Goal: Obtain resource: Obtain resource

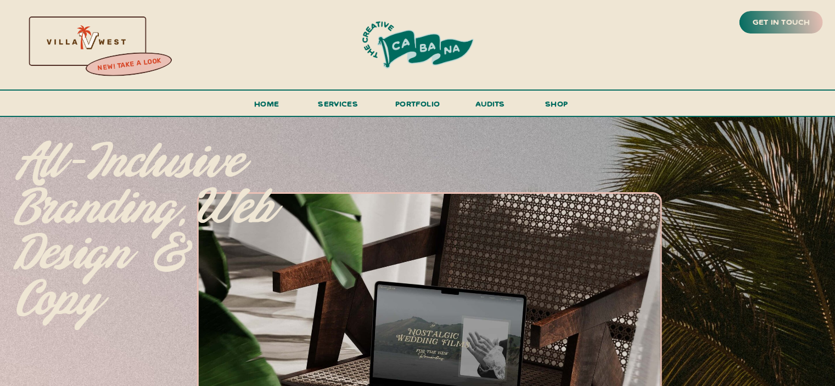
click at [103, 38] on div at bounding box center [85, 40] width 236 height 101
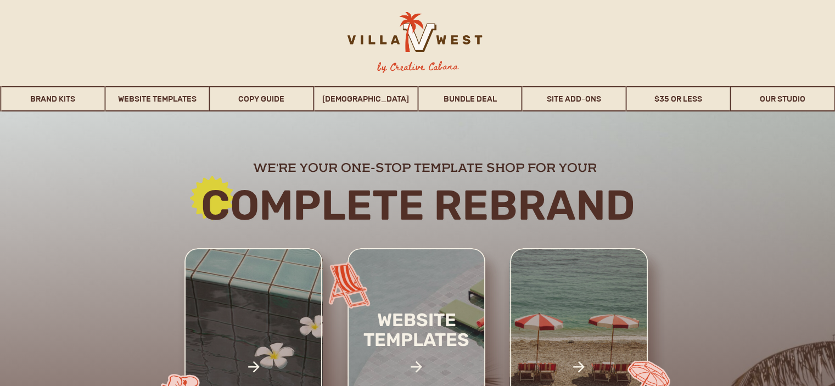
click at [617, 307] on div at bounding box center [579, 338] width 138 height 180
click at [563, 360] on div at bounding box center [579, 338] width 138 height 180
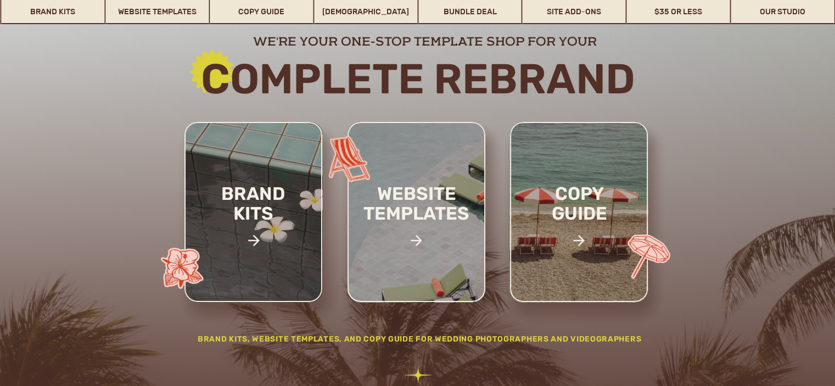
scroll to position [127, 0]
click at [578, 211] on h2 "copy guide" at bounding box center [580, 221] width 102 height 76
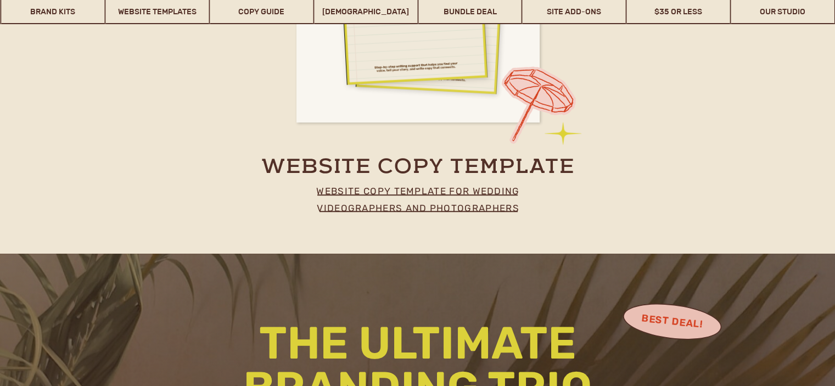
scroll to position [4818, 0]
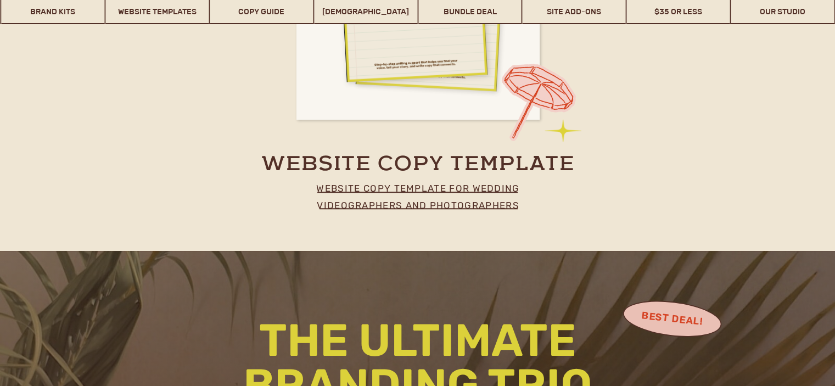
click at [472, 186] on p "website copy template for wedding videographers and photographers" at bounding box center [418, 194] width 243 height 28
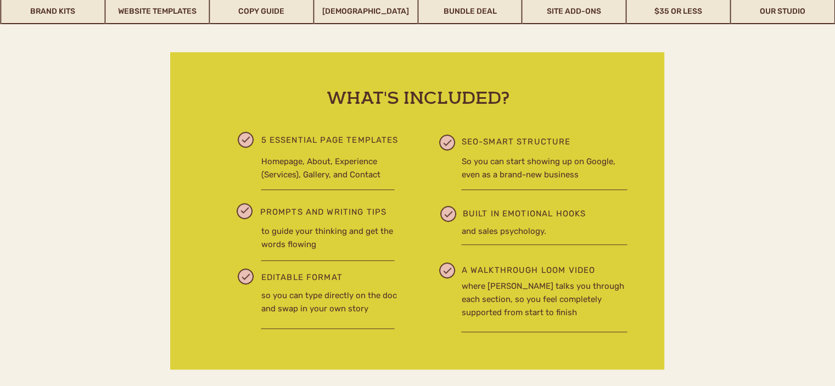
scroll to position [551, 0]
drag, startPoint x: 262, startPoint y: 138, endPoint x: 396, endPoint y: 136, distance: 134.0
click at [396, 136] on p "5 essential page templates" at bounding box center [343, 141] width 164 height 13
copy p "5 essential page templates"
drag, startPoint x: 462, startPoint y: 138, endPoint x: 571, endPoint y: 142, distance: 109.3
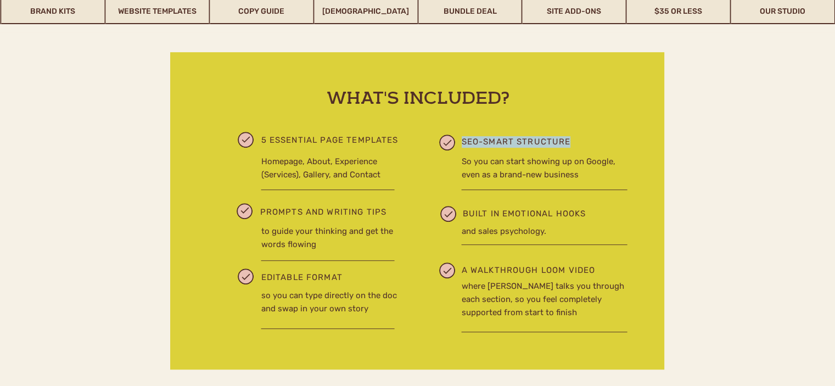
click at [571, 142] on p "SEO-smart structure" at bounding box center [547, 141] width 170 height 11
copy p "SEO-smart structure"
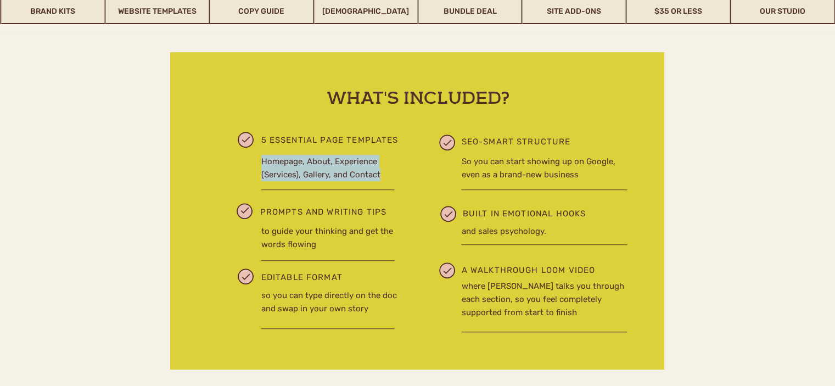
drag, startPoint x: 261, startPoint y: 158, endPoint x: 382, endPoint y: 173, distance: 121.7
click at [382, 173] on p "Homepage, About, Experience (Services), Gallery, and Contact" at bounding box center [334, 168] width 147 height 26
copy p "Homepage, About, Experience (Services), Gallery, and Contact"
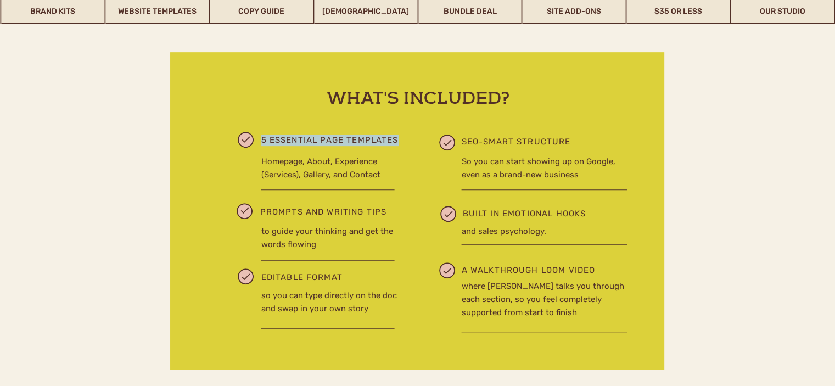
drag, startPoint x: 261, startPoint y: 139, endPoint x: 397, endPoint y: 143, distance: 136.2
click at [397, 143] on p "5 essential page templates" at bounding box center [343, 141] width 164 height 13
copy p "5 essential page templates"
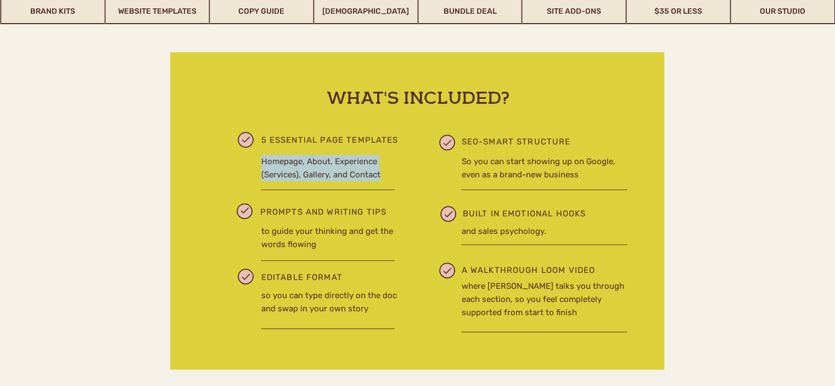
drag, startPoint x: 261, startPoint y: 160, endPoint x: 387, endPoint y: 175, distance: 126.1
click at [387, 175] on p "Homepage, About, Experience (Services), Gallery, and Contact" at bounding box center [334, 168] width 147 height 26
copy p "Homepage, About, Experience (Services), Gallery, and Contact"
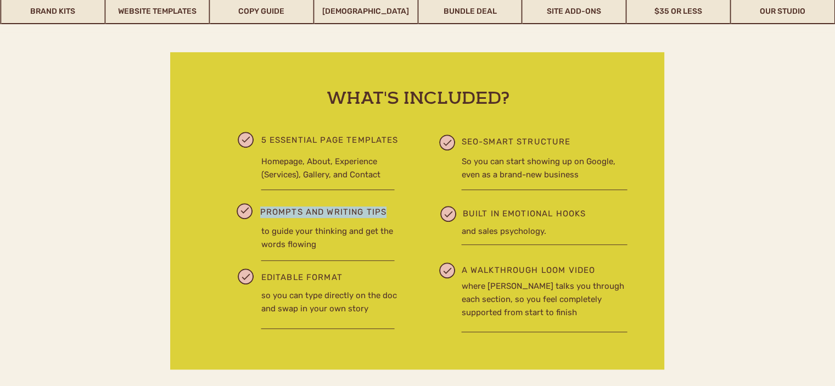
drag, startPoint x: 261, startPoint y: 212, endPoint x: 385, endPoint y: 210, distance: 124.6
click at [385, 210] on p "Prompts and writing tips" at bounding box center [324, 213] width 128 height 15
copy p "Prompts and writing tips"
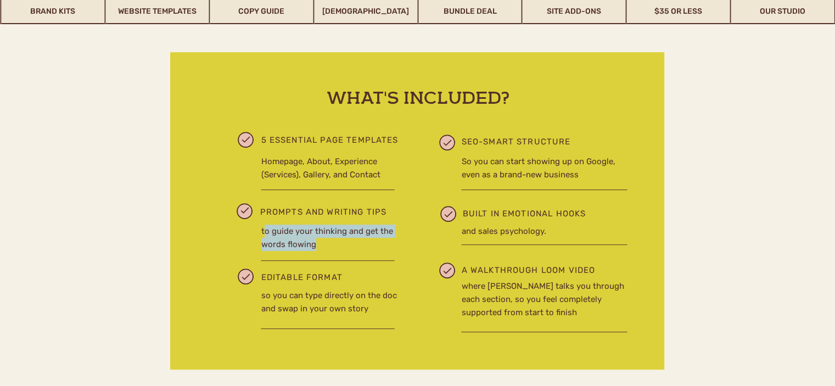
drag, startPoint x: 262, startPoint y: 229, endPoint x: 317, endPoint y: 247, distance: 57.3
click at [317, 247] on p "to guide your thinking and get the words flowing" at bounding box center [332, 238] width 143 height 26
copy p "o guide your thinking and get the words flowing"
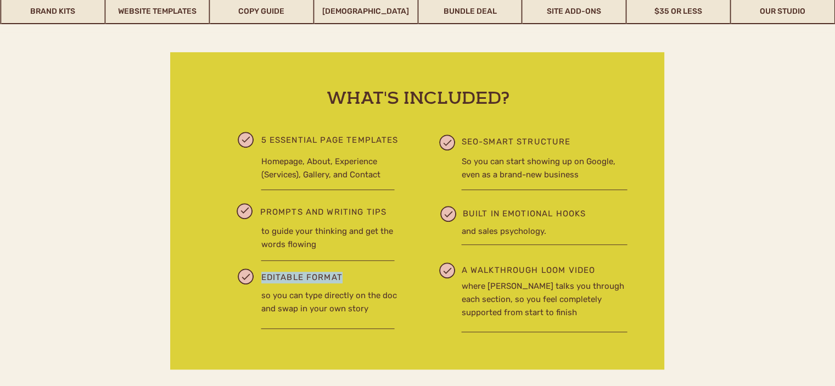
drag, startPoint x: 261, startPoint y: 276, endPoint x: 342, endPoint y: 277, distance: 80.7
click at [342, 277] on p "Editable format" at bounding box center [309, 283] width 97 height 23
copy p "Editable format"
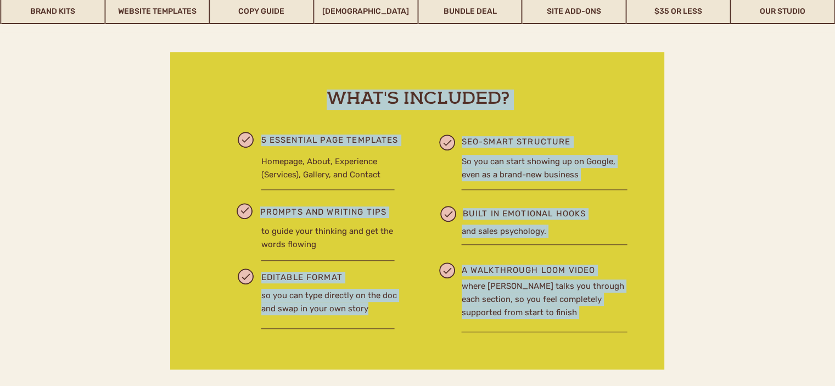
drag, startPoint x: 259, startPoint y: 294, endPoint x: 380, endPoint y: 307, distance: 121.5
click at [380, 307] on div "what's included? A walkthrough Loom video built in emotional hooks SEO-smart st…" at bounding box center [417, 220] width 659 height 377
click at [362, 307] on p "so you can type directly on the doc and swap in your own story" at bounding box center [334, 302] width 147 height 26
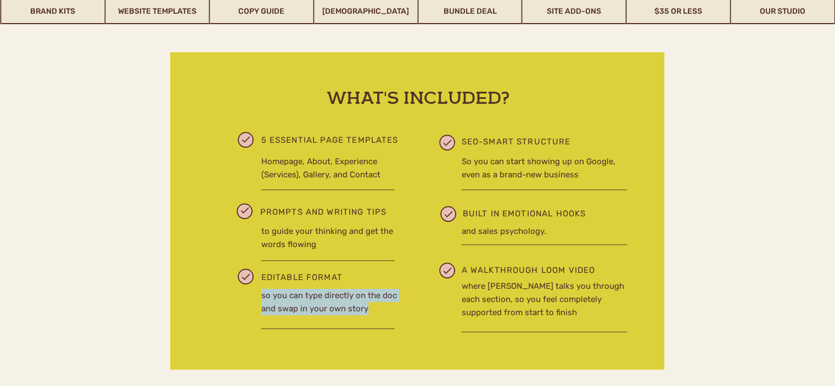
drag, startPoint x: 362, startPoint y: 307, endPoint x: 264, endPoint y: 293, distance: 99.2
click at [264, 293] on p "so you can type directly on the doc and swap in your own story" at bounding box center [334, 302] width 147 height 26
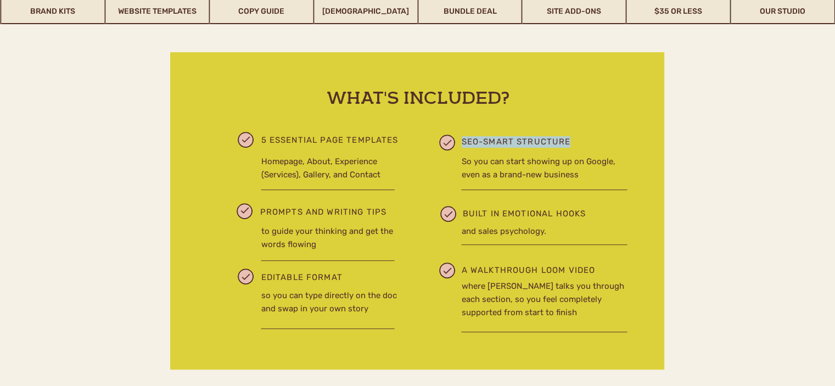
drag, startPoint x: 462, startPoint y: 141, endPoint x: 574, endPoint y: 138, distance: 112.6
click at [574, 138] on p "SEO-smart structure" at bounding box center [547, 141] width 170 height 11
copy p "SEO-smart structure"
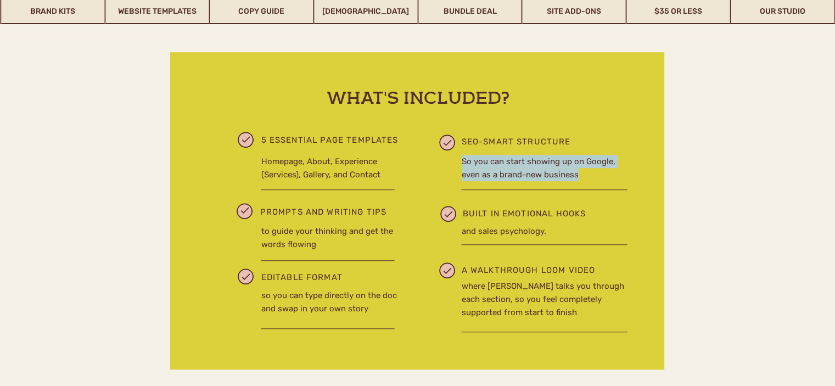
drag, startPoint x: 462, startPoint y: 163, endPoint x: 578, endPoint y: 180, distance: 117.1
click at [578, 180] on p "So you can start showing up on Google, even as a brand-new business" at bounding box center [539, 168] width 154 height 26
copy p "So you can start showing up on Google, even as a brand-new business"
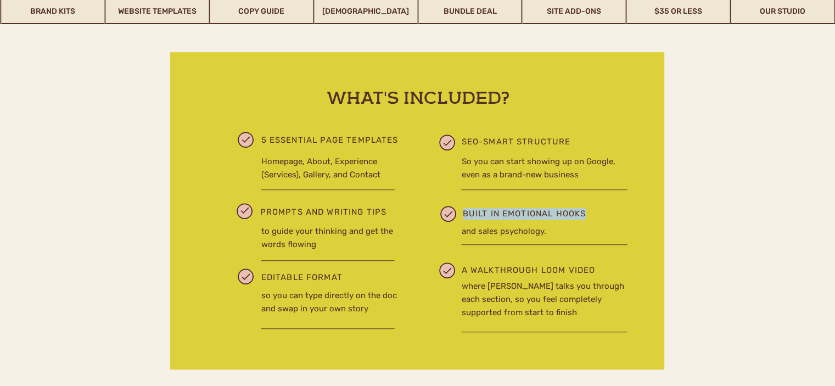
drag, startPoint x: 463, startPoint y: 214, endPoint x: 584, endPoint y: 212, distance: 120.8
click at [584, 212] on p "built in emotional hooks" at bounding box center [558, 214] width 191 height 12
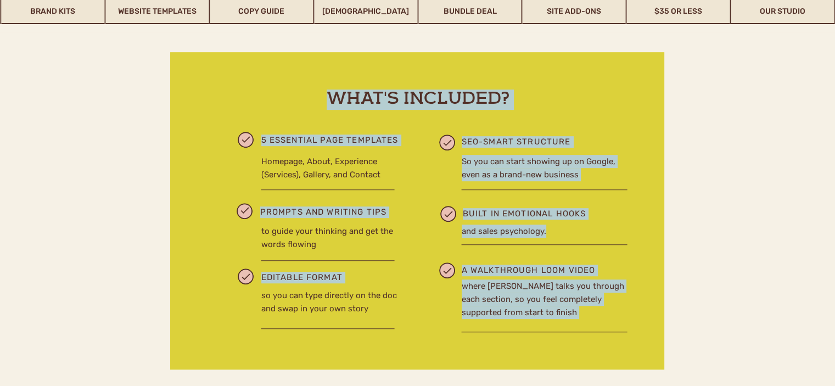
drag, startPoint x: 545, startPoint y: 230, endPoint x: 460, endPoint y: 226, distance: 85.2
click at [460, 226] on div "what's included? A walkthrough Loom video built in emotional hooks SEO-smart st…" at bounding box center [417, 220] width 659 height 377
click at [462, 229] on p "and sales psychology." at bounding box center [525, 231] width 127 height 13
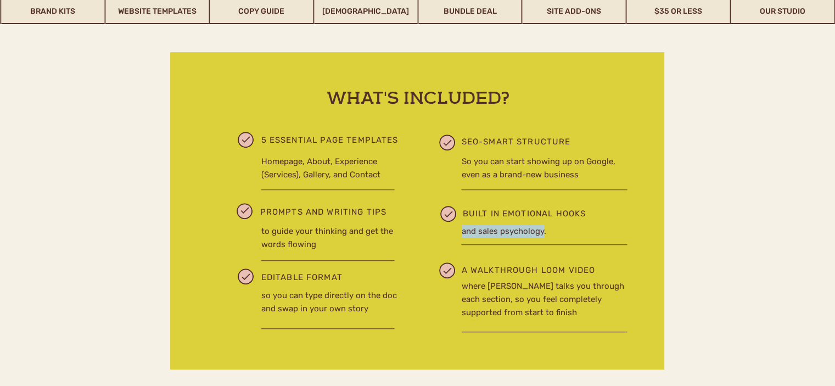
drag, startPoint x: 462, startPoint y: 229, endPoint x: 531, endPoint y: 228, distance: 69.7
click at [531, 228] on p "and sales psychology." at bounding box center [525, 231] width 127 height 13
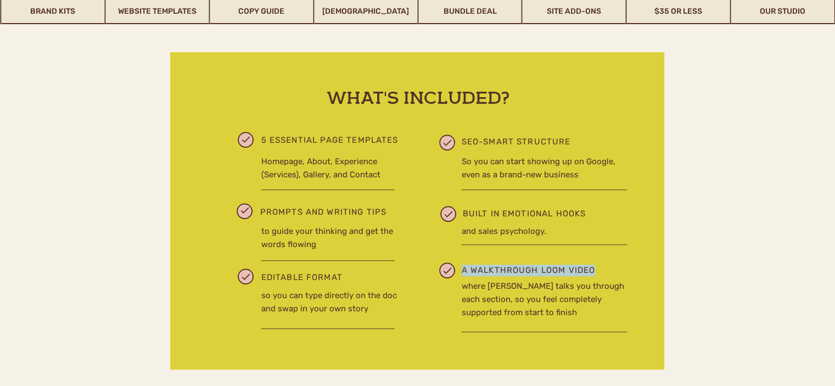
drag, startPoint x: 462, startPoint y: 266, endPoint x: 593, endPoint y: 269, distance: 131.2
click at [593, 270] on p "A walkthrough Loom video" at bounding box center [557, 271] width 191 height 13
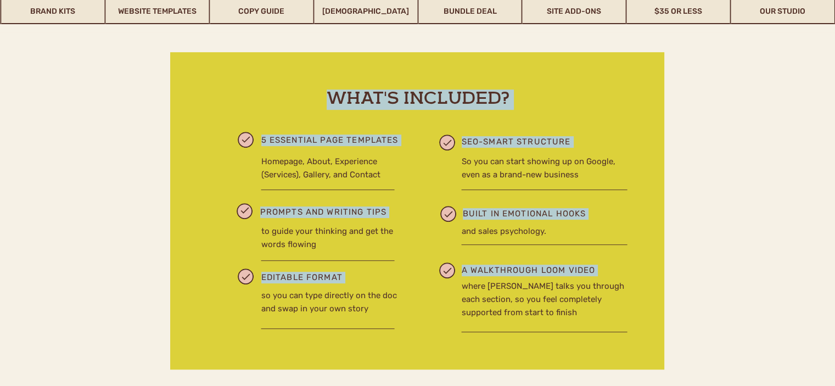
drag, startPoint x: 462, startPoint y: 285, endPoint x: 532, endPoint y: 314, distance: 75.9
click at [532, 305] on p "where [PERSON_NAME] talks you through each section, so you feel completely supp…" at bounding box center [545, 292] width 166 height 26
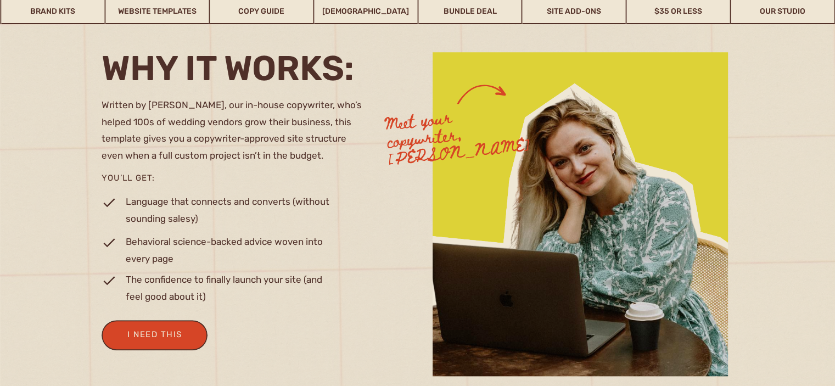
scroll to position [1005, 0]
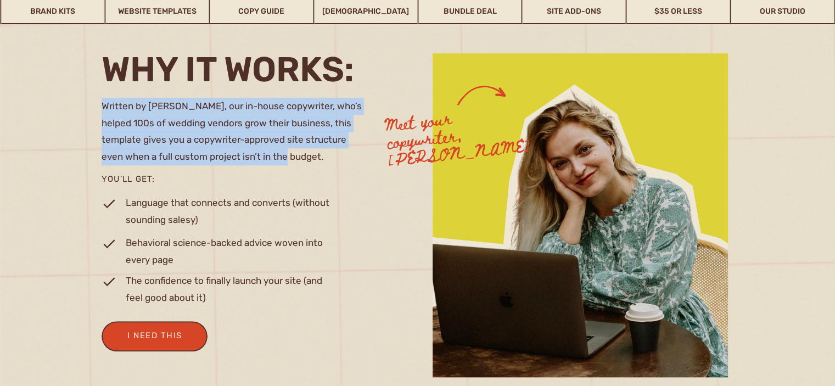
drag, startPoint x: 102, startPoint y: 105, endPoint x: 267, endPoint y: 153, distance: 171.6
click at [267, 153] on p "Written by [PERSON_NAME], our in-house copywriter, who’s helped 100s of wedding…" at bounding box center [232, 134] width 261 height 72
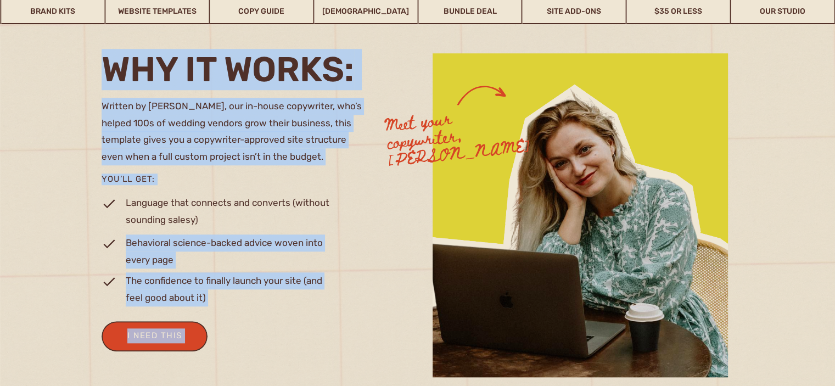
drag, startPoint x: 126, startPoint y: 200, endPoint x: 148, endPoint y: 231, distance: 38.1
click at [148, 231] on div "Why it works: Written by [PERSON_NAME], our in-house copywriter, who’s helped 1…" at bounding box center [417, 214] width 659 height 444
click at [205, 292] on p "The confidence to finally launch your site (and feel good about it)" at bounding box center [228, 290] width 205 height 37
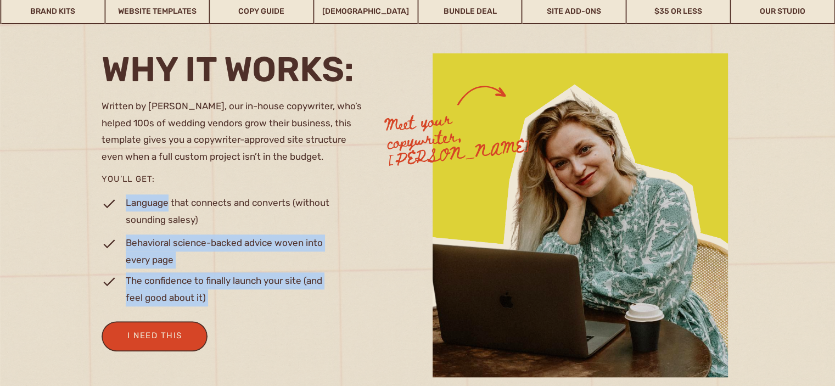
drag, startPoint x: 205, startPoint y: 292, endPoint x: 125, endPoint y: 200, distance: 121.4
click at [125, 200] on div "Why it works: Written by [PERSON_NAME], our in-house copywriter, who’s helped 1…" at bounding box center [417, 214] width 659 height 444
click at [126, 200] on p "Language that connects and converts (without sounding salesy)" at bounding box center [228, 212] width 205 height 37
drag, startPoint x: 125, startPoint y: 200, endPoint x: 139, endPoint y: 180, distance: 24.8
click at [193, 277] on div "Why it works: Written by [PERSON_NAME], our in-house copywriter, who’s helped 1…" at bounding box center [417, 214] width 659 height 444
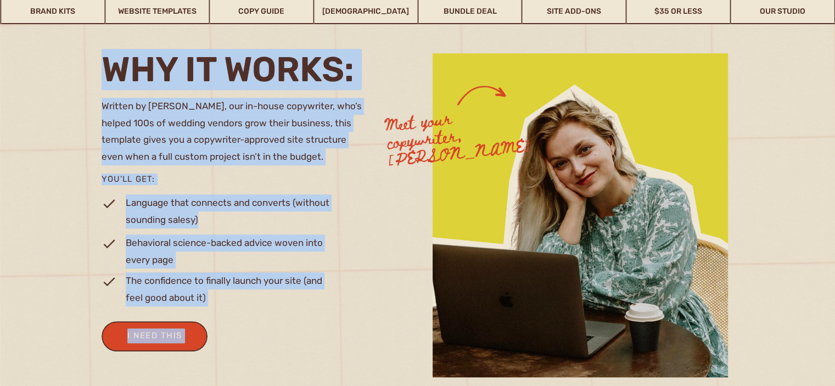
drag, startPoint x: 99, startPoint y: 100, endPoint x: 200, endPoint y: 217, distance: 155.3
click at [200, 217] on div "Why it works: Written by [PERSON_NAME], our in-house copywriter, who’s helped 1…" at bounding box center [417, 214] width 659 height 444
click at [358, 219] on div at bounding box center [417, 217] width 835 height 462
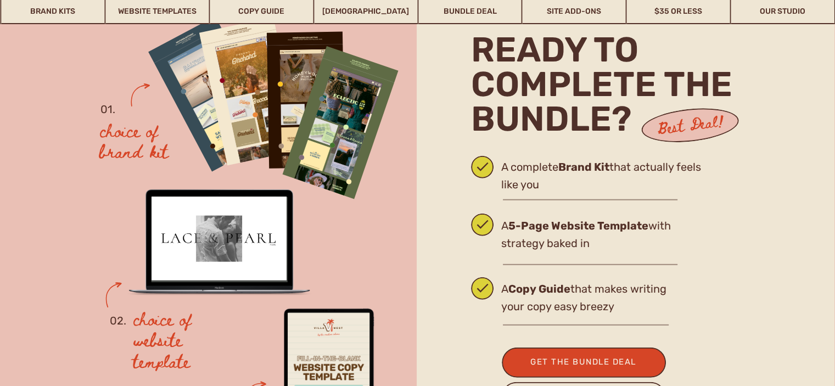
scroll to position [2510, 0]
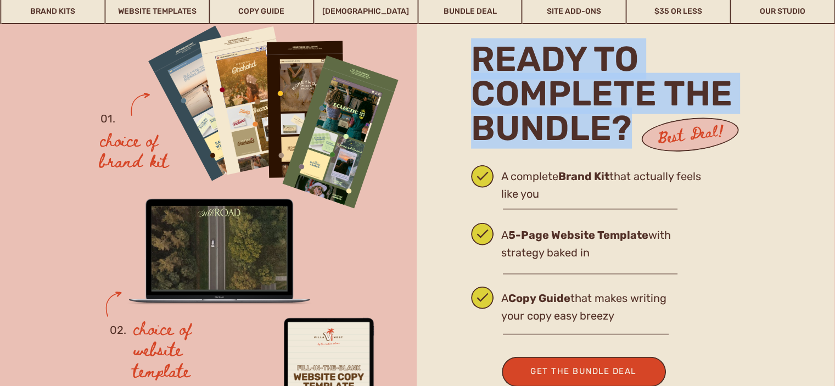
drag, startPoint x: 472, startPoint y: 62, endPoint x: 628, endPoint y: 127, distance: 169.1
click at [628, 127] on h2 "ready to complete the bundle?" at bounding box center [605, 94] width 269 height 104
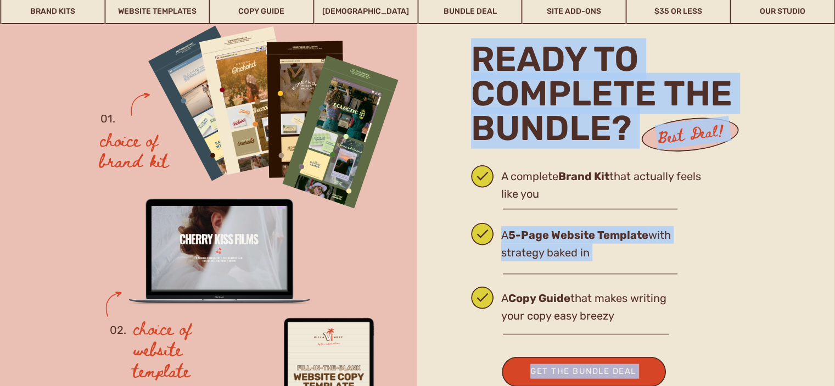
drag, startPoint x: 503, startPoint y: 174, endPoint x: 567, endPoint y: 194, distance: 66.8
click at [567, 194] on div "choice of website template choice of brand kit copy guide 01. 02. 03. ready to …" at bounding box center [417, 236] width 659 height 480
click at [567, 194] on div at bounding box center [626, 236] width 418 height 480
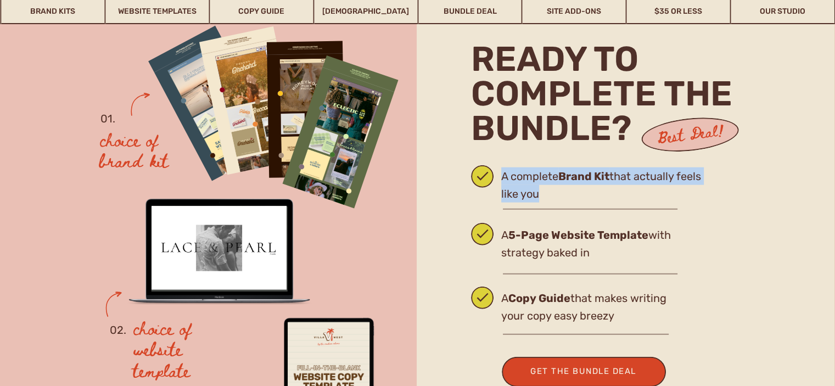
drag, startPoint x: 564, startPoint y: 194, endPoint x: 503, endPoint y: 177, distance: 64.0
click at [503, 177] on h2 "A complete Brand Kit that actually feels like you" at bounding box center [602, 179] width 203 height 25
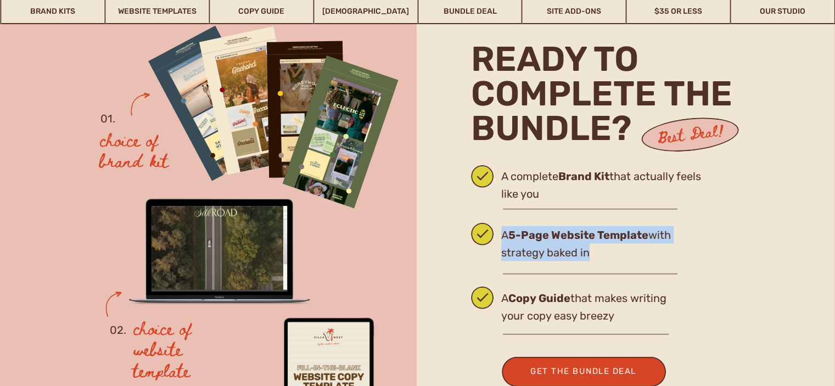
drag, startPoint x: 503, startPoint y: 236, endPoint x: 586, endPoint y: 254, distance: 85.3
click at [586, 247] on h2 "A 5-Page Website Template with strategy baked in" at bounding box center [602, 236] width 203 height 20
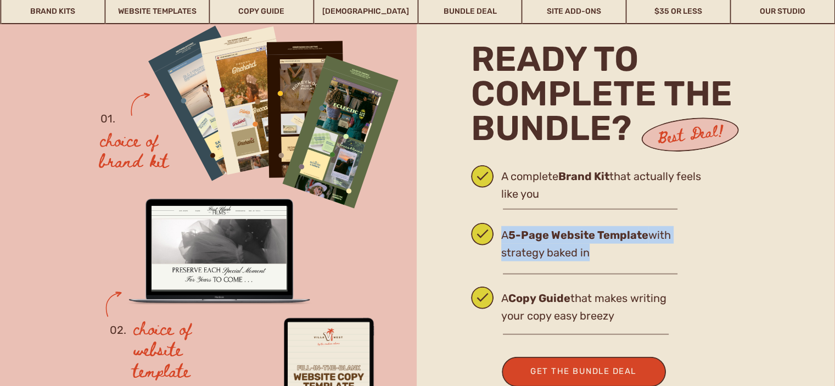
drag, startPoint x: 505, startPoint y: 298, endPoint x: 628, endPoint y: 316, distance: 123.7
click at [628, 316] on h2 "A Copy Guide that makes writing your copy easy breezy" at bounding box center [589, 310] width 176 height 43
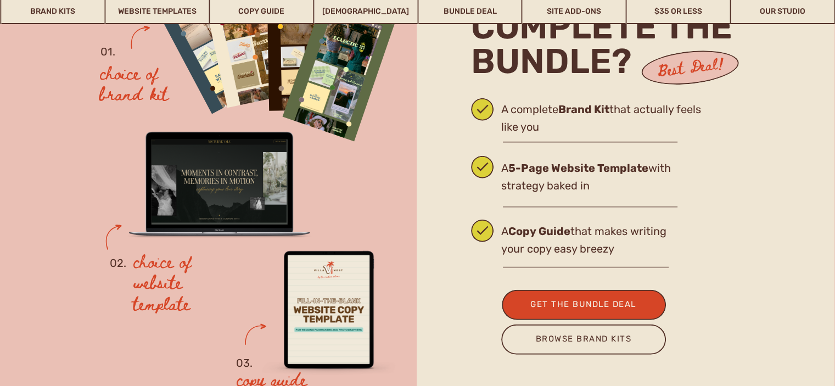
click at [693, 212] on div at bounding box center [626, 169] width 418 height 480
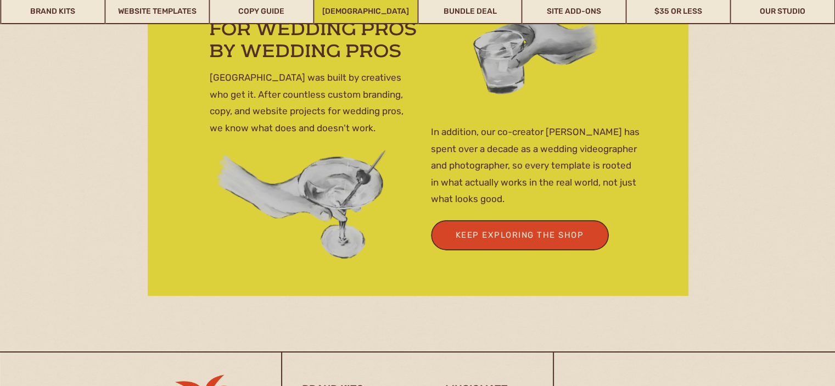
scroll to position [3472, 0]
